Goal: Task Accomplishment & Management: Use online tool/utility

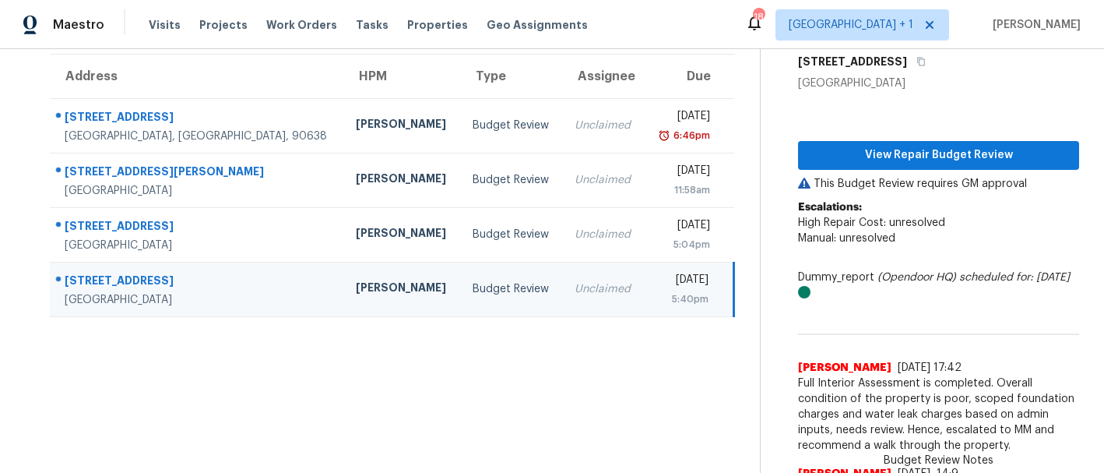
scroll to position [132, 0]
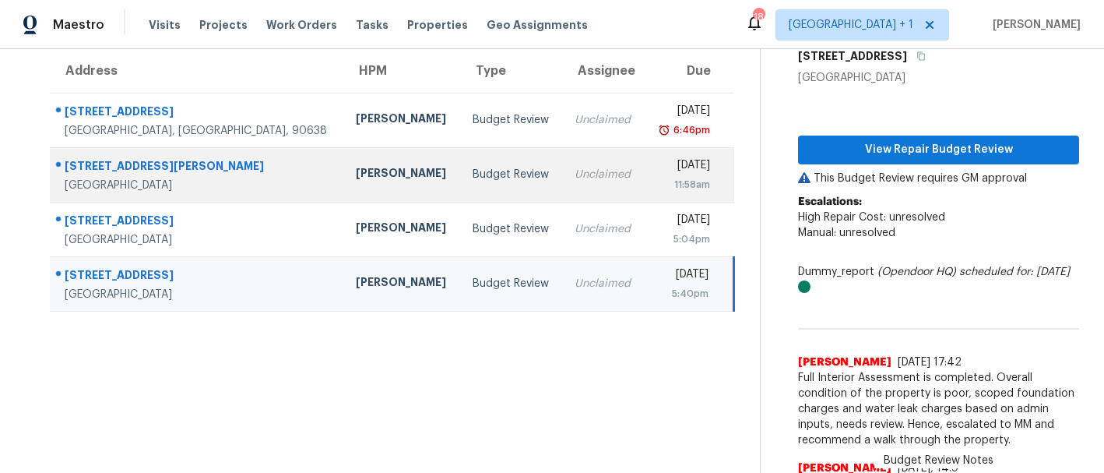
click at [356, 170] on div "Kaden Peterson" at bounding box center [402, 174] width 92 height 19
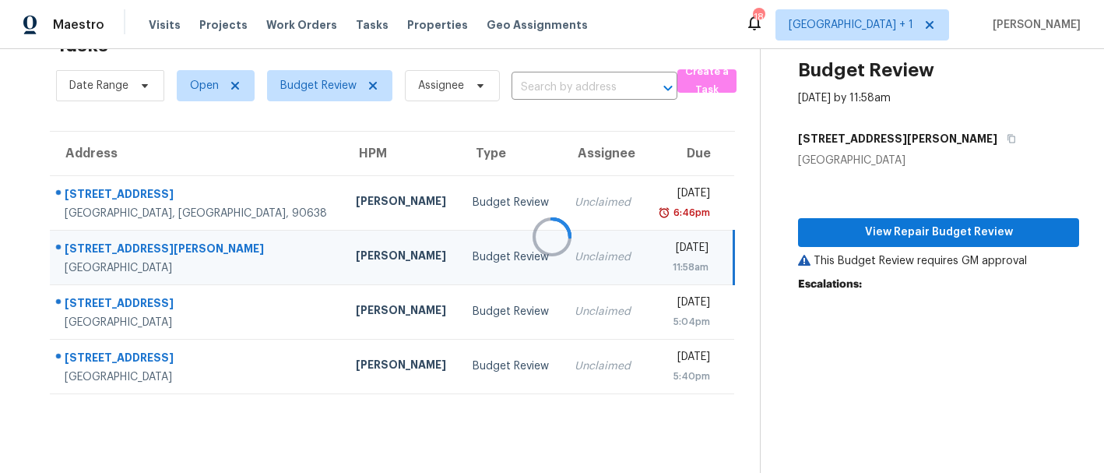
scroll to position [49, 0]
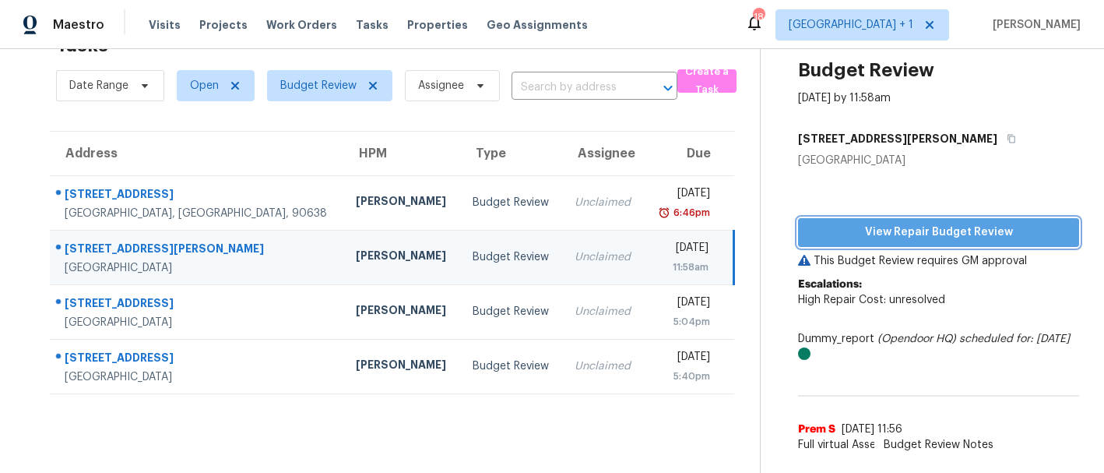
click at [926, 232] on span "View Repair Budget Review" at bounding box center [939, 232] width 256 height 19
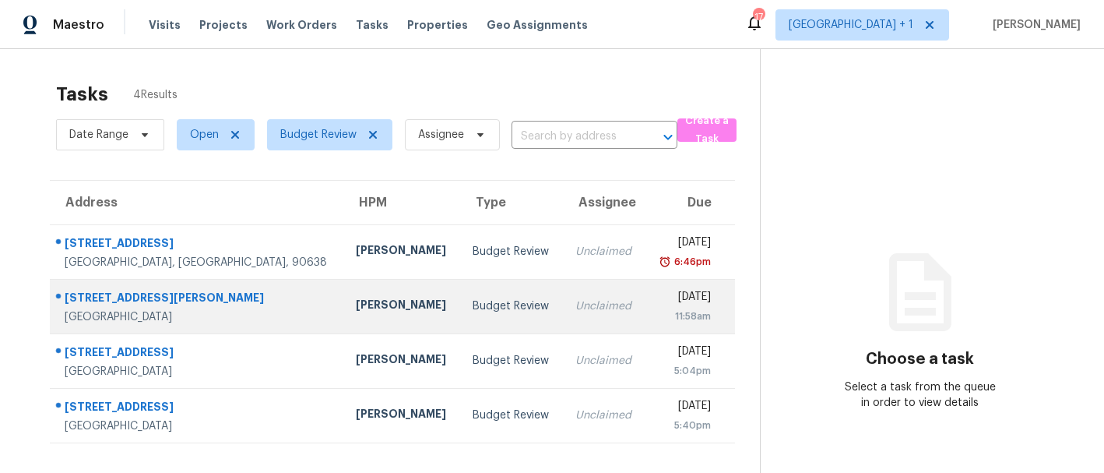
click at [473, 307] on div "Budget Review" at bounding box center [512, 306] width 78 height 16
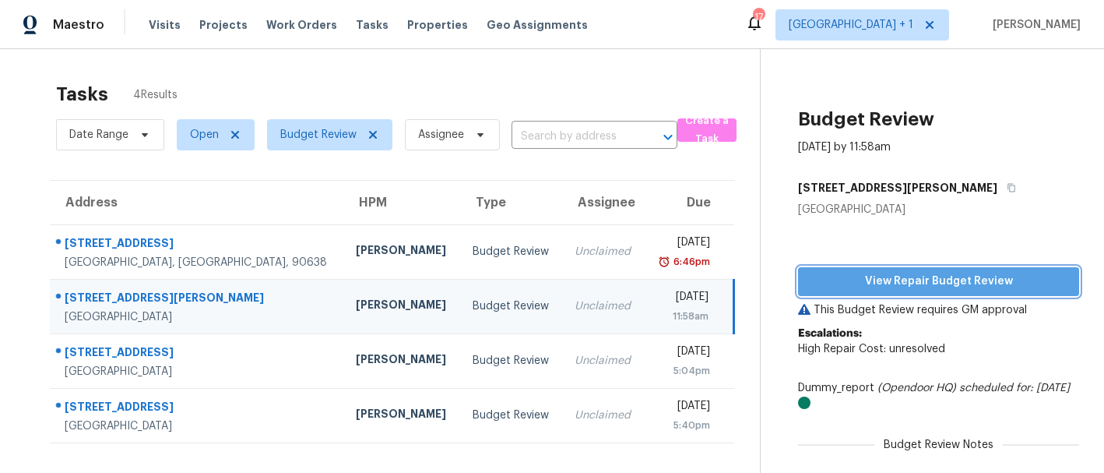
click at [944, 276] on span "View Repair Budget Review" at bounding box center [939, 281] width 256 height 19
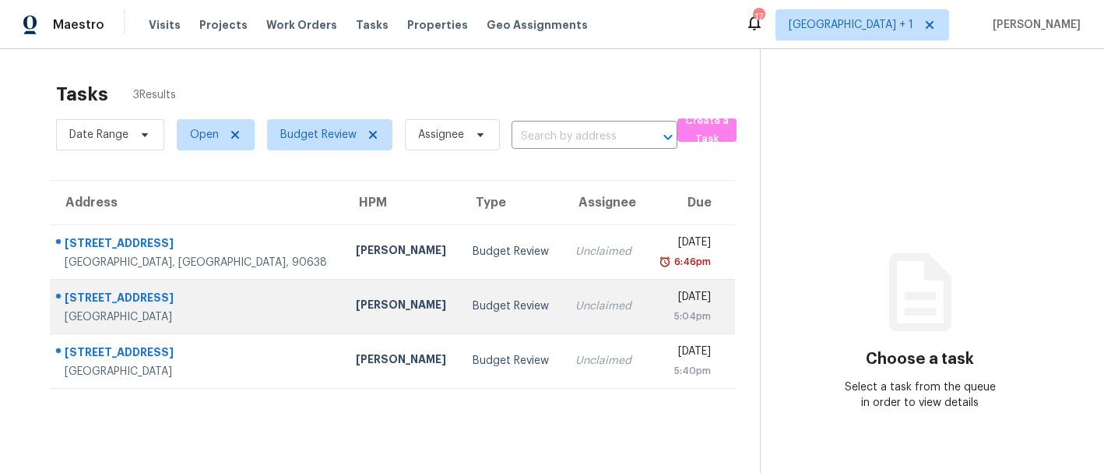
click at [356, 299] on div "[PERSON_NAME]" at bounding box center [402, 306] width 92 height 19
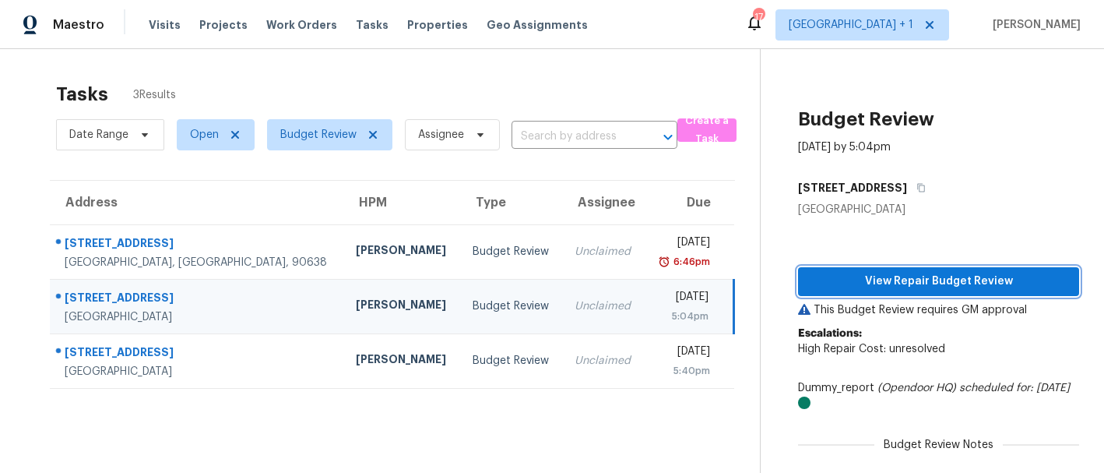
click at [886, 280] on span "View Repair Budget Review" at bounding box center [939, 281] width 256 height 19
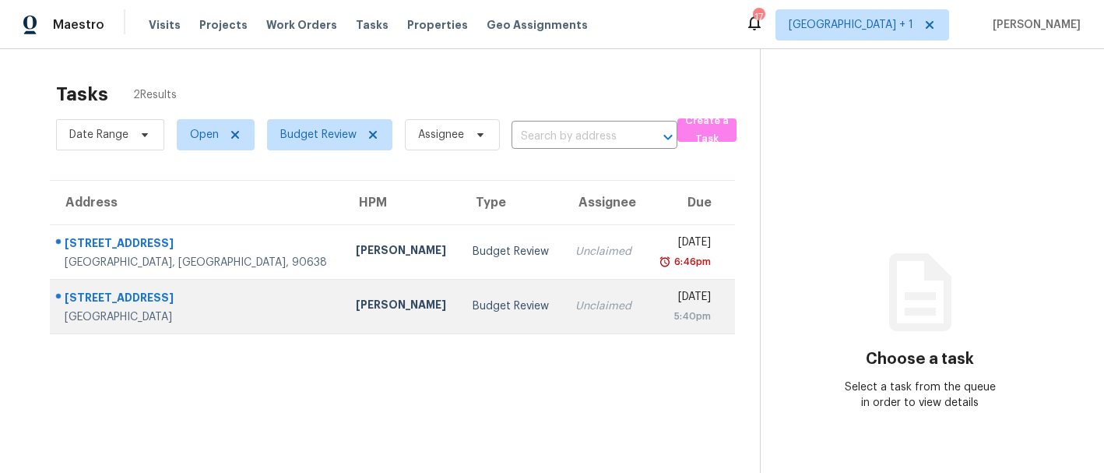
click at [367, 310] on td "[PERSON_NAME]" at bounding box center [401, 306] width 117 height 55
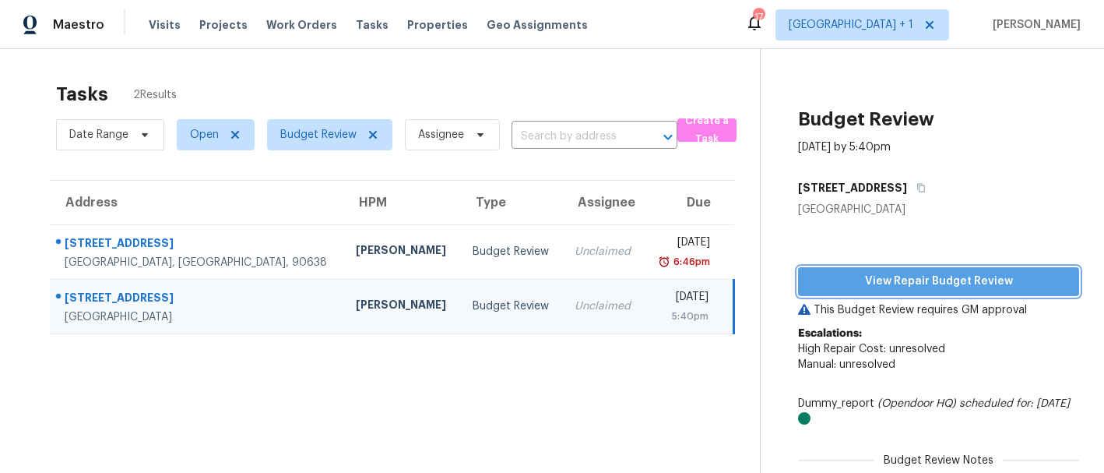
click at [907, 276] on span "View Repair Budget Review" at bounding box center [939, 281] width 256 height 19
click at [888, 280] on span "View Repair Budget Review" at bounding box center [939, 281] width 256 height 19
